Goal: Obtain resource: Download file/media

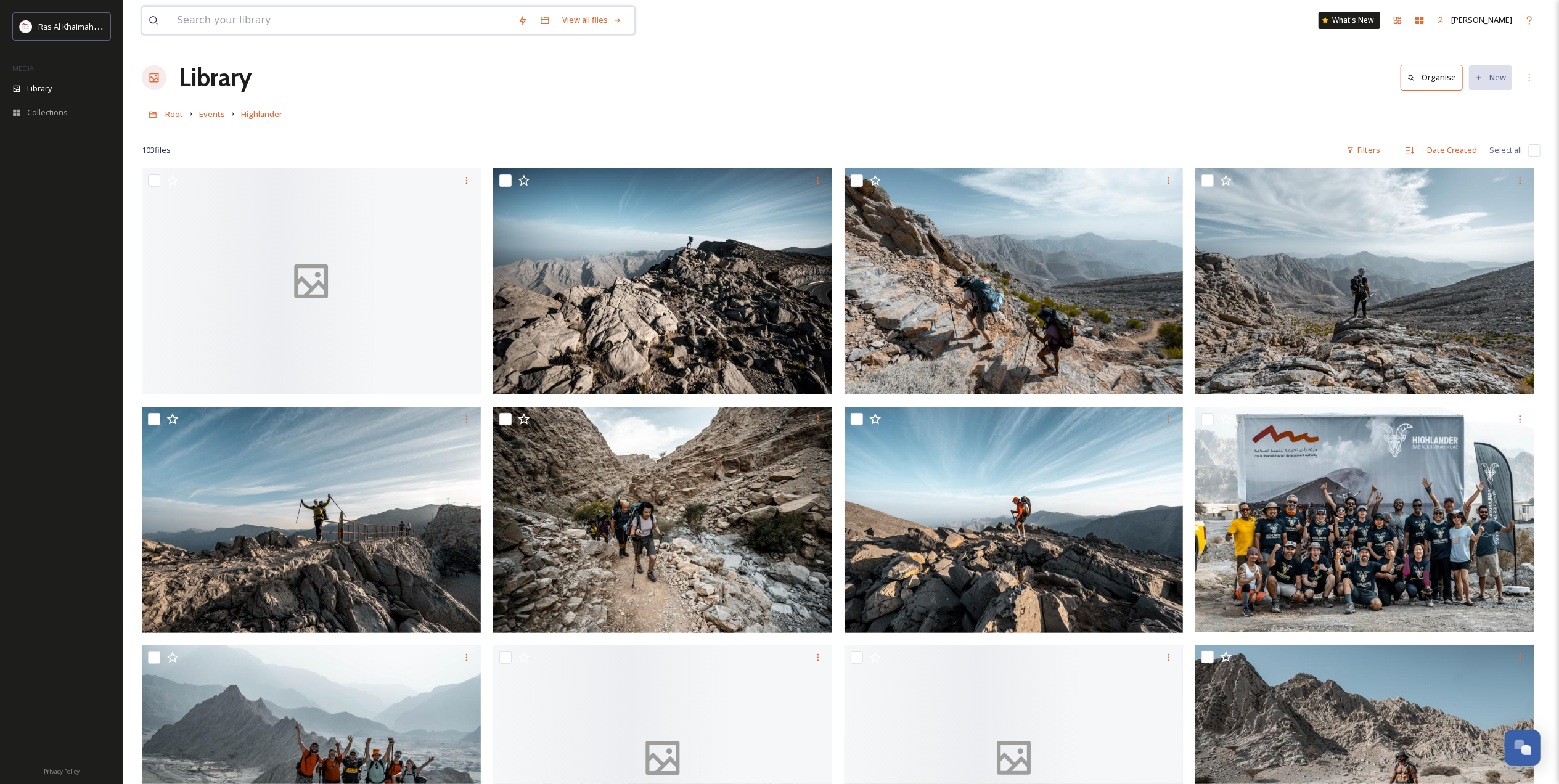
click at [387, 23] on input at bounding box center [341, 20] width 341 height 27
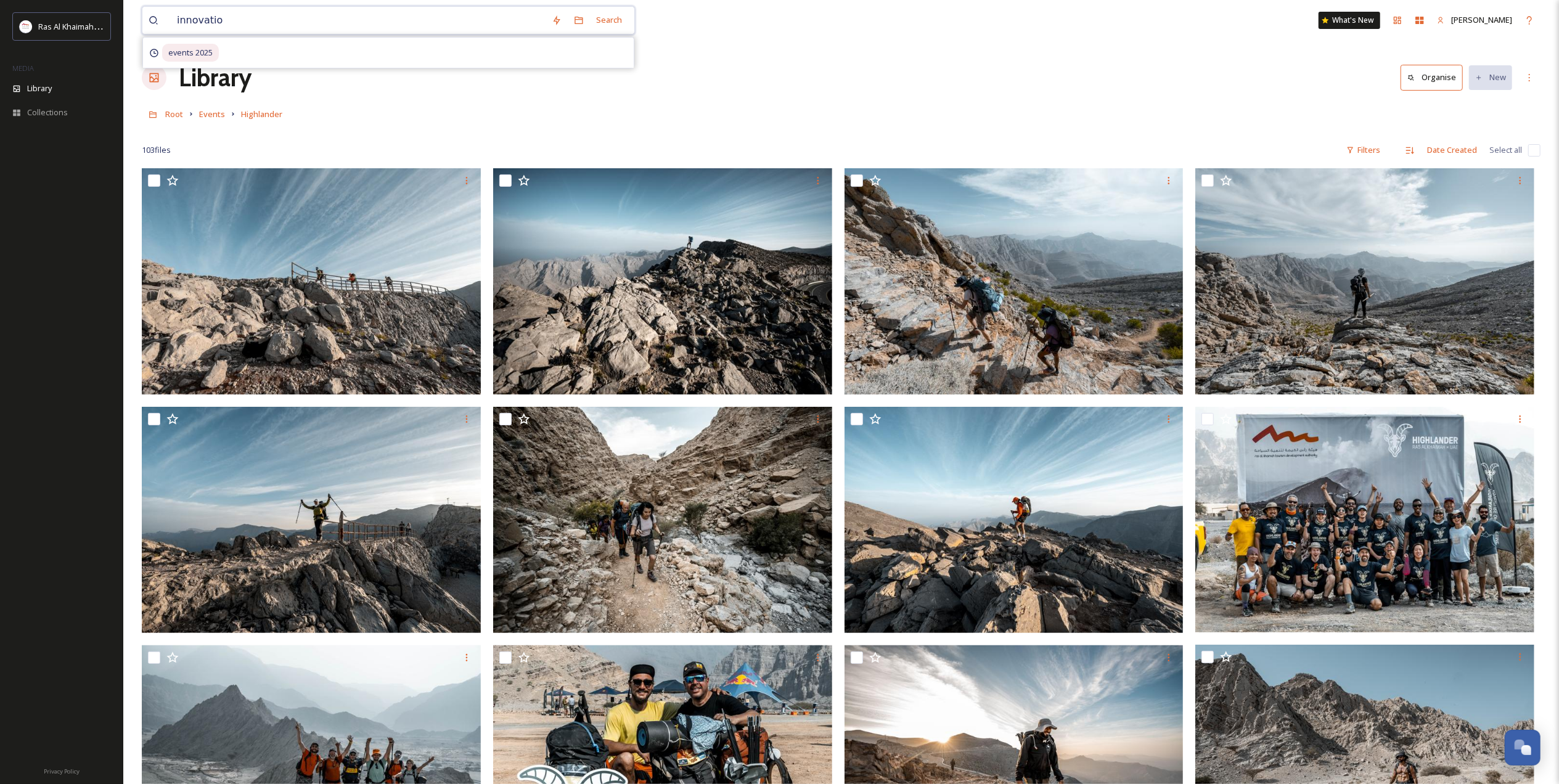
type input "innovation"
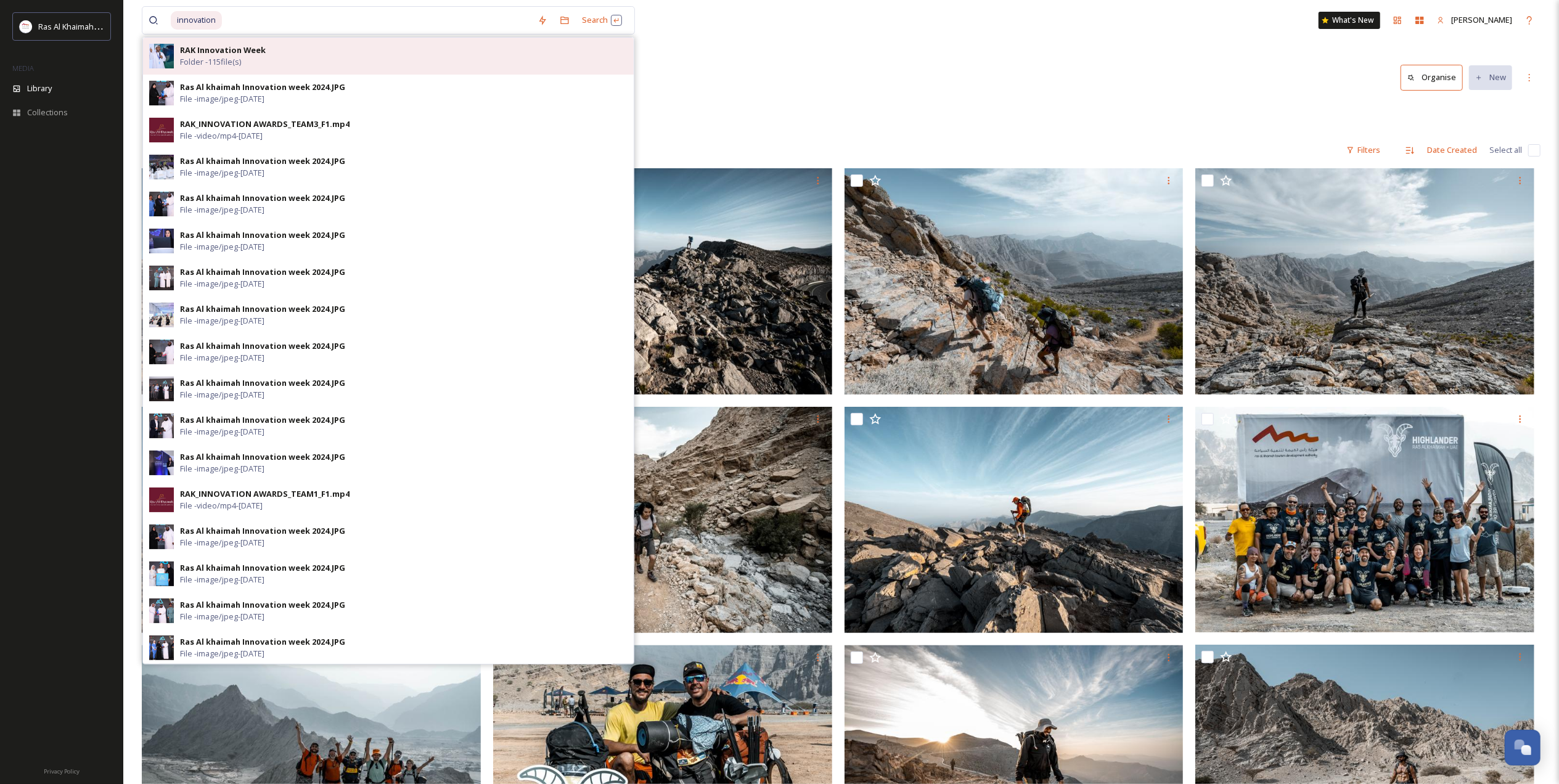
click at [321, 68] on div "RAK Innovation Week Folder - 115 file(s)" at bounding box center [404, 57] width 448 height 24
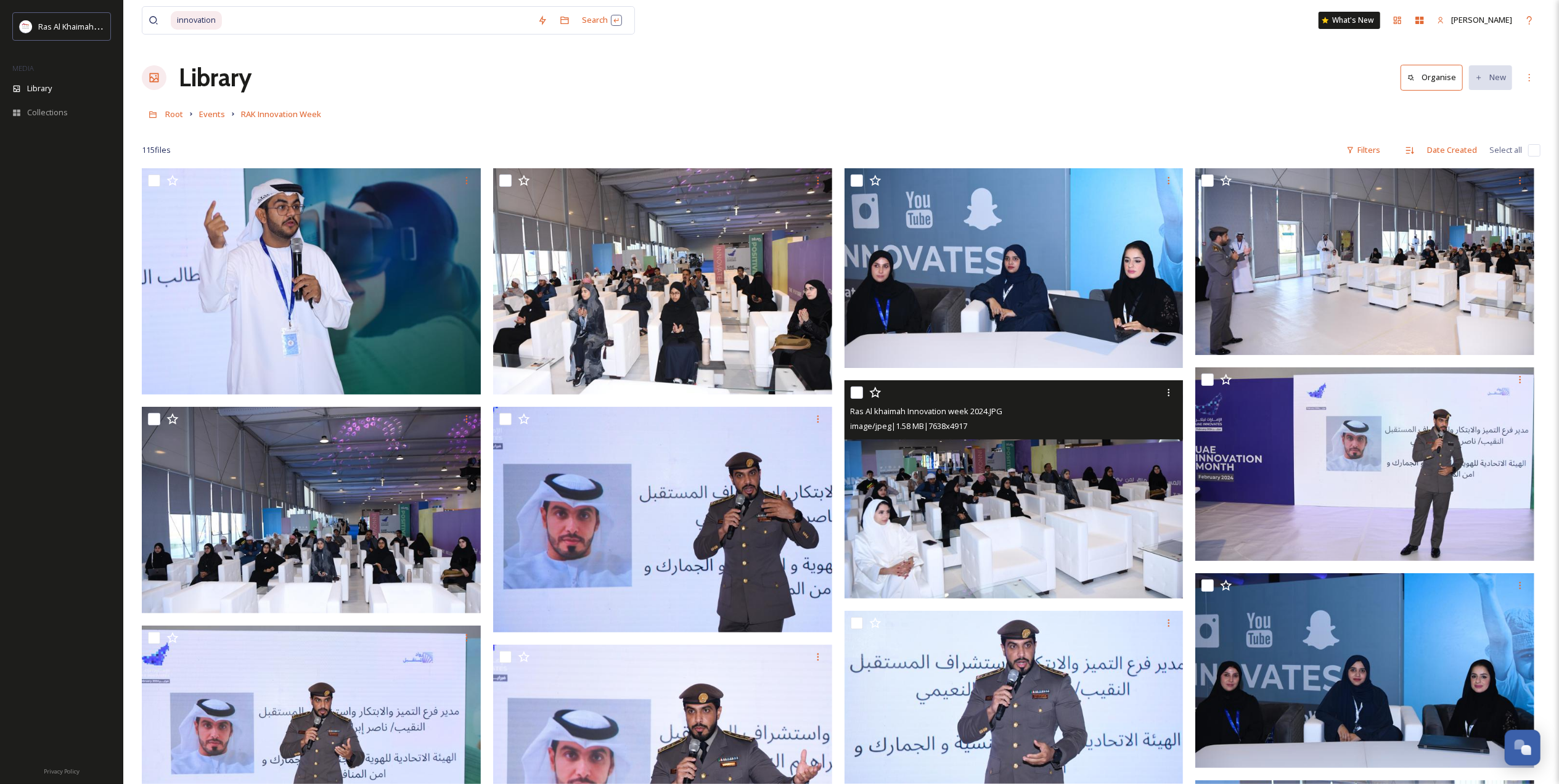
click at [1116, 502] on img at bounding box center [1013, 489] width 339 height 218
